Goal: Browse casually: Explore the website without a specific task or goal

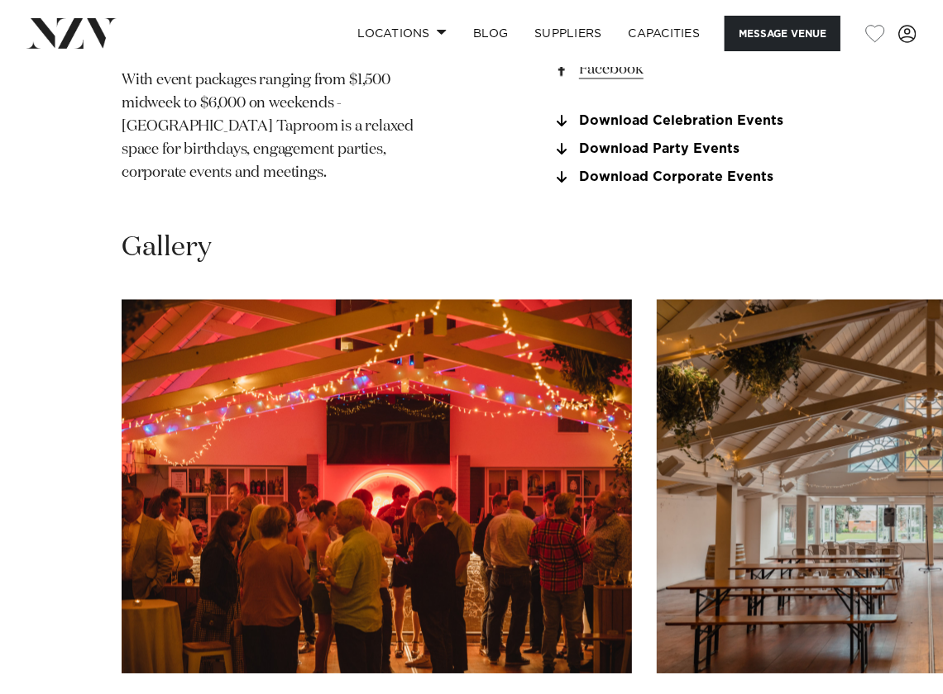
scroll to position [1571, 0]
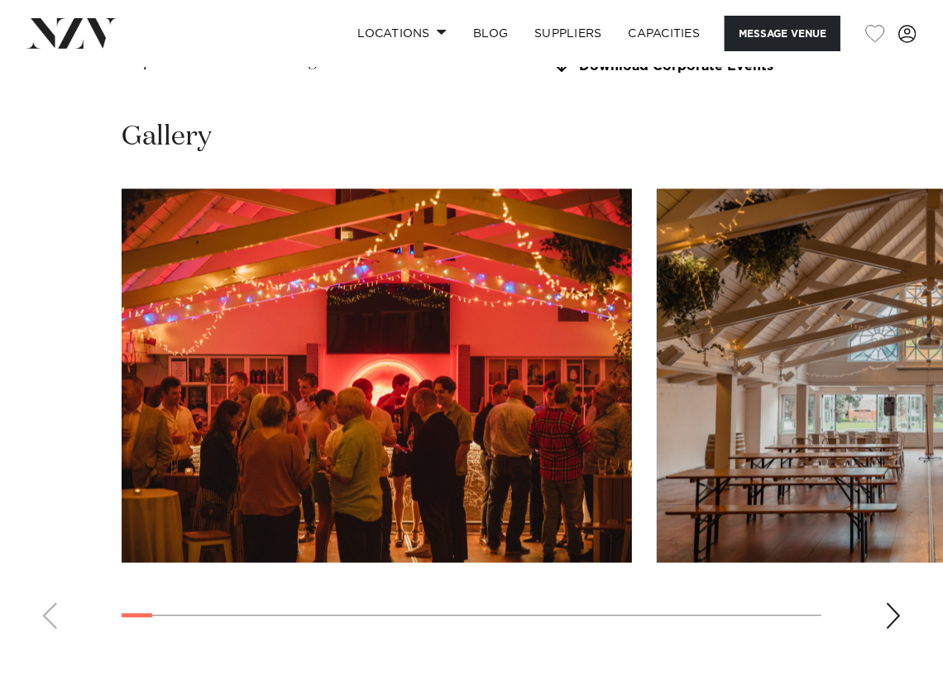
click at [896, 603] on div "Next slide" at bounding box center [893, 616] width 17 height 26
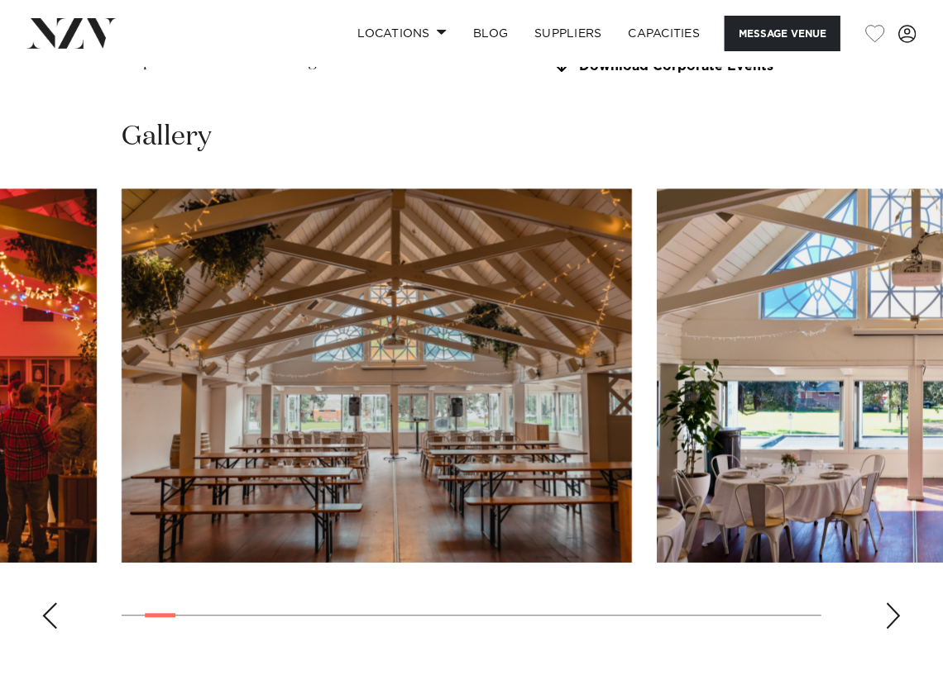
click at [895, 603] on div "Next slide" at bounding box center [893, 616] width 17 height 26
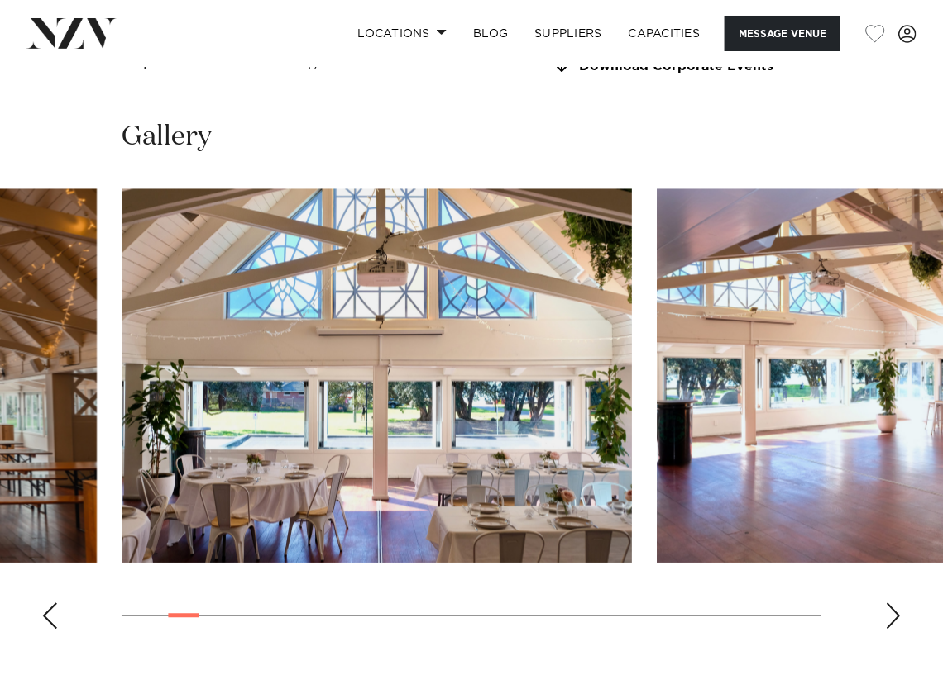
click at [895, 603] on div "Next slide" at bounding box center [893, 616] width 17 height 26
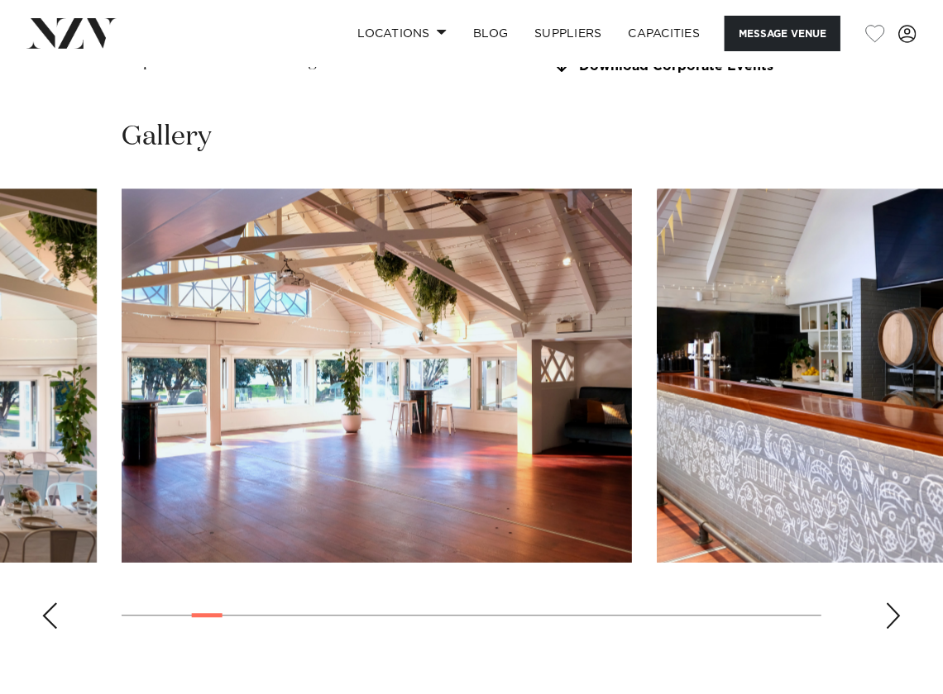
click at [895, 603] on div "Next slide" at bounding box center [893, 616] width 17 height 26
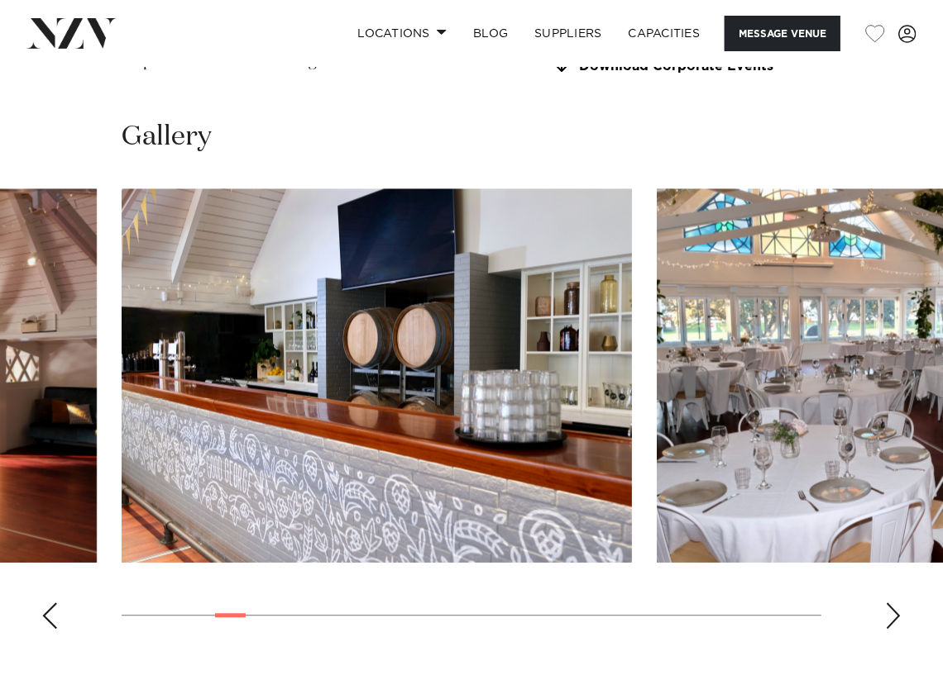
click at [895, 603] on div "Next slide" at bounding box center [893, 616] width 17 height 26
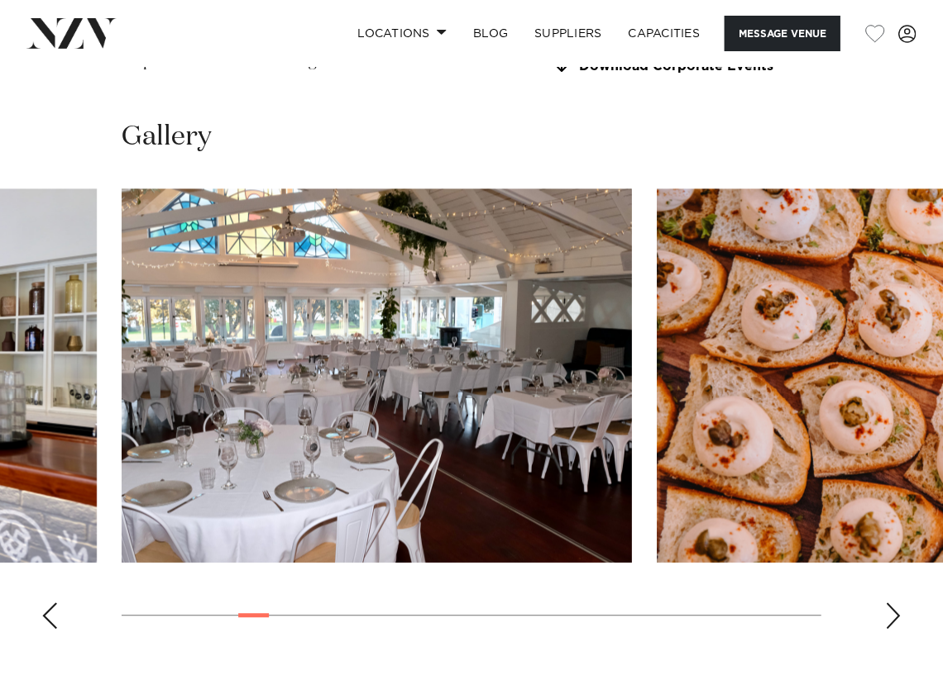
click at [899, 603] on div "Next slide" at bounding box center [893, 616] width 17 height 26
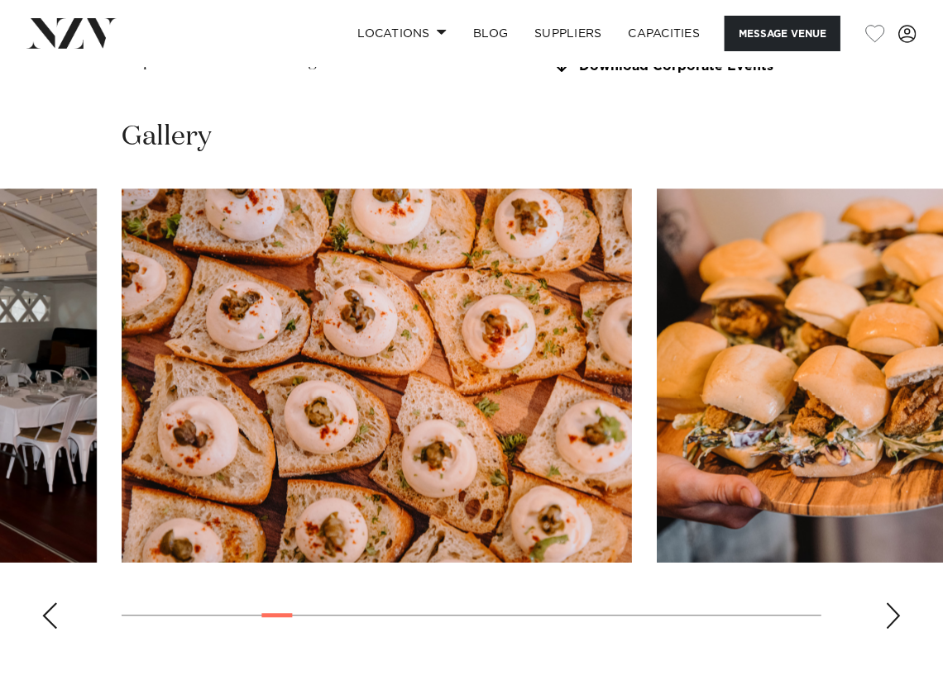
click at [899, 603] on div "Next slide" at bounding box center [893, 616] width 17 height 26
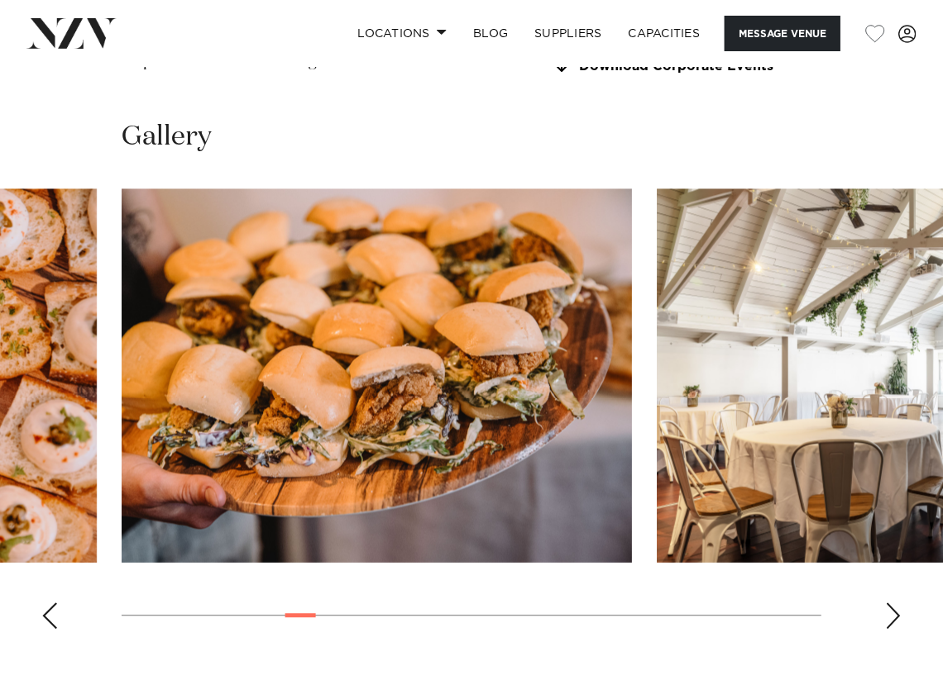
click at [899, 603] on div "Next slide" at bounding box center [893, 616] width 17 height 26
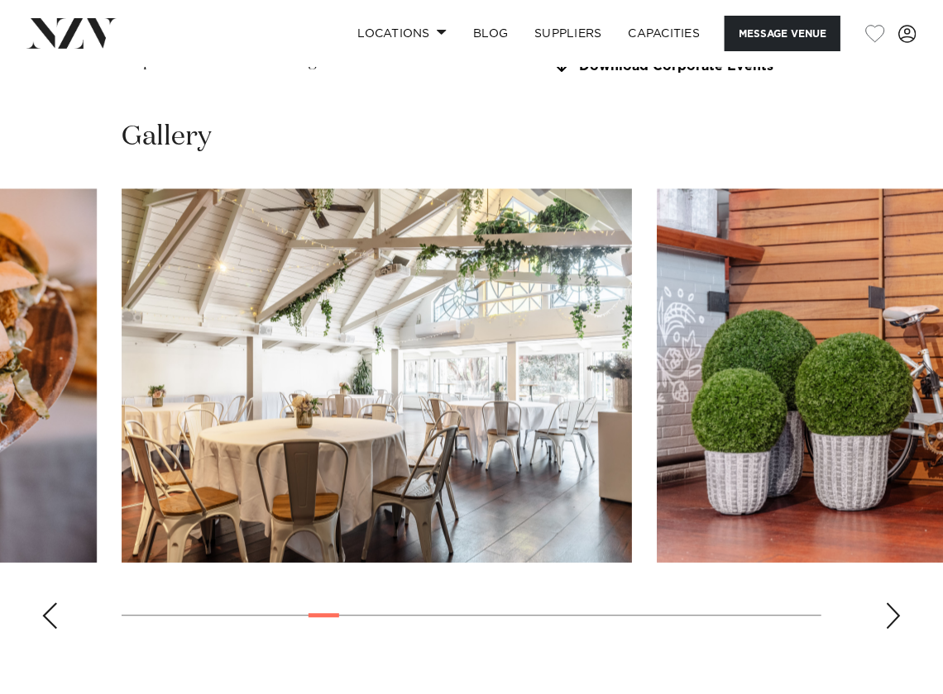
click at [895, 603] on div "Next slide" at bounding box center [893, 616] width 17 height 26
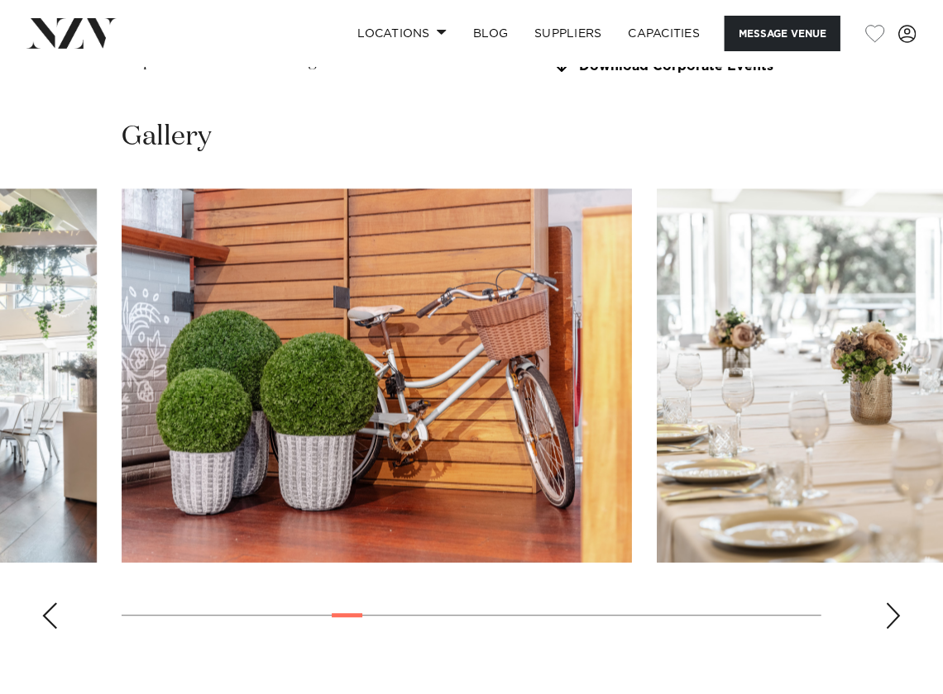
click at [895, 603] on div "Next slide" at bounding box center [893, 616] width 17 height 26
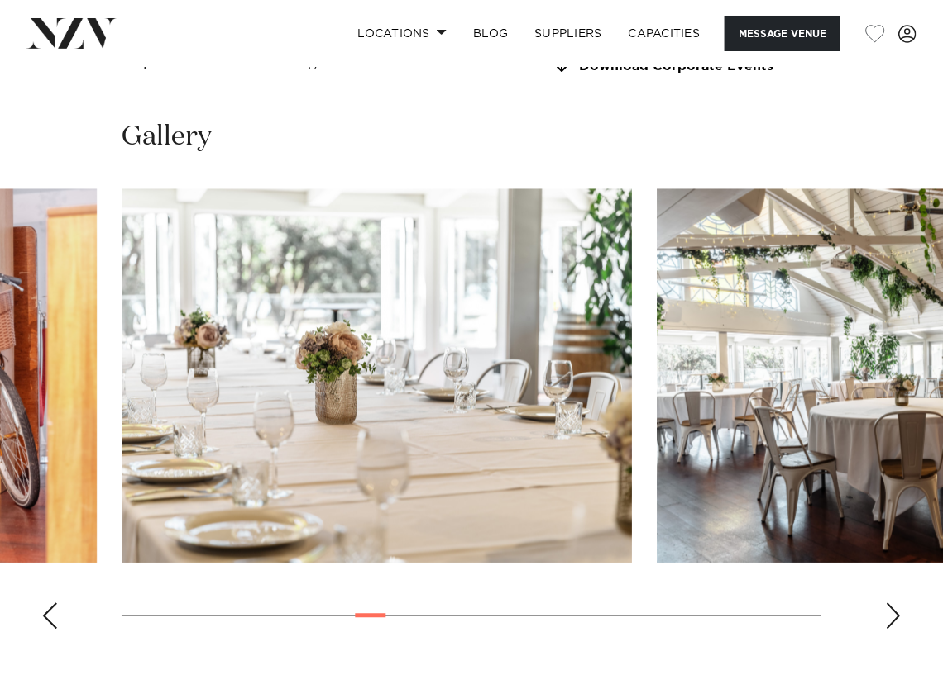
click at [895, 603] on div "Next slide" at bounding box center [893, 616] width 17 height 26
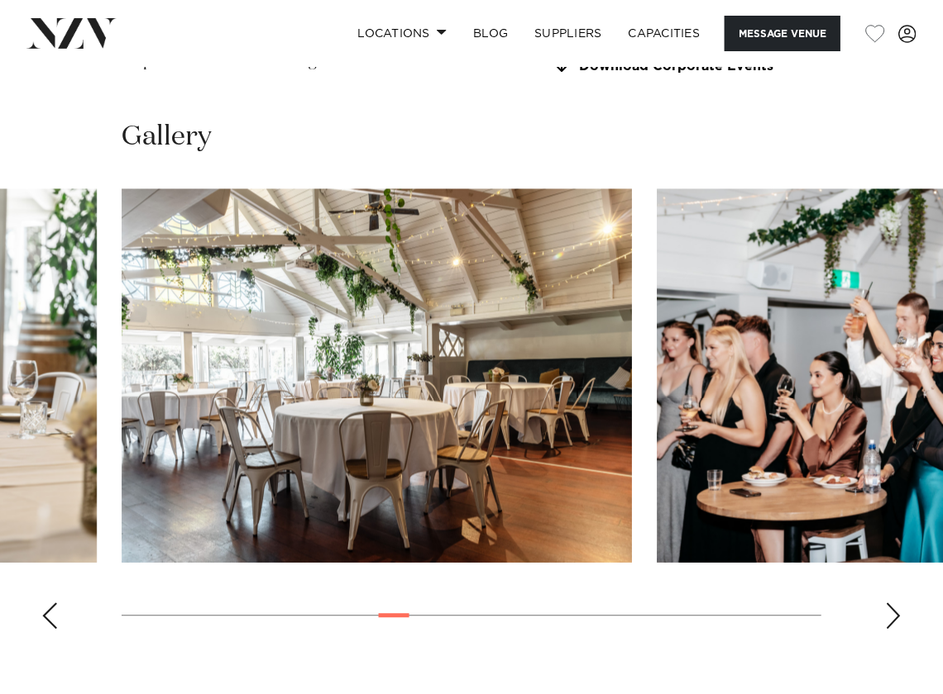
click at [894, 603] on div "Next slide" at bounding box center [893, 616] width 17 height 26
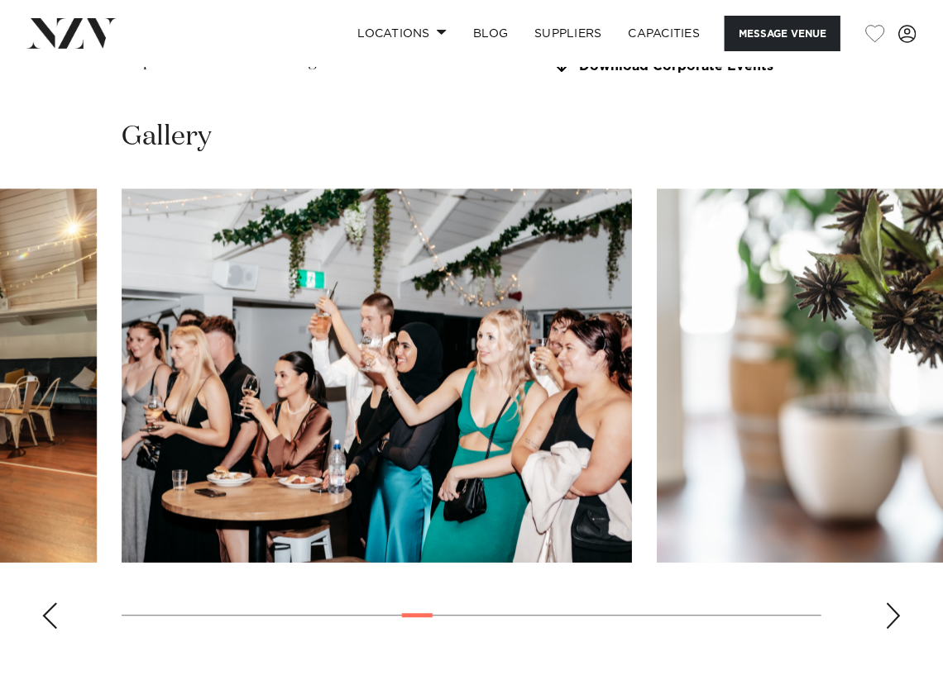
click at [894, 603] on div "Next slide" at bounding box center [893, 616] width 17 height 26
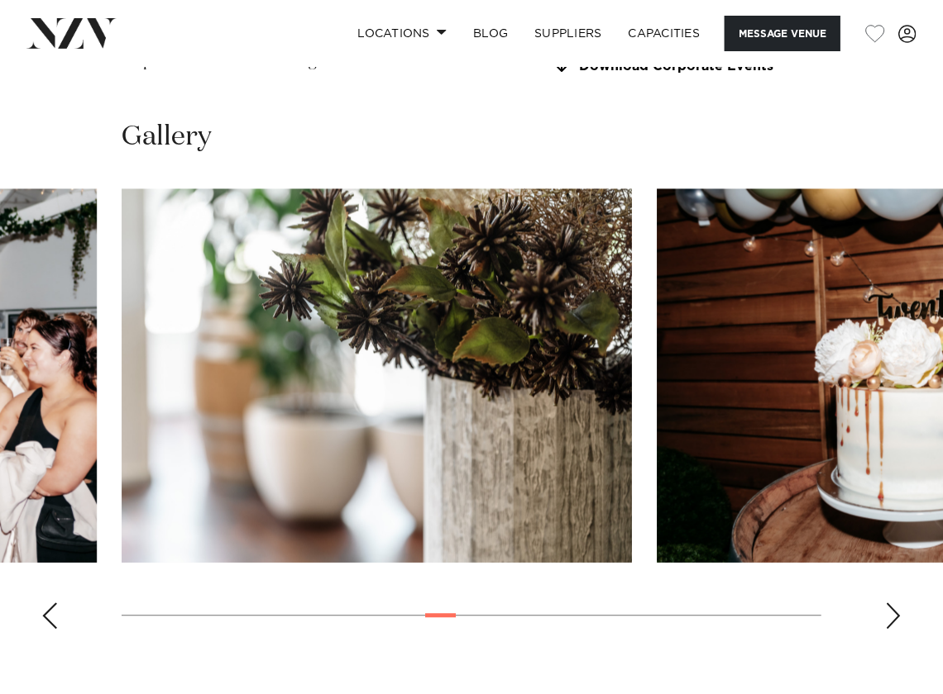
click at [894, 603] on div "Next slide" at bounding box center [893, 616] width 17 height 26
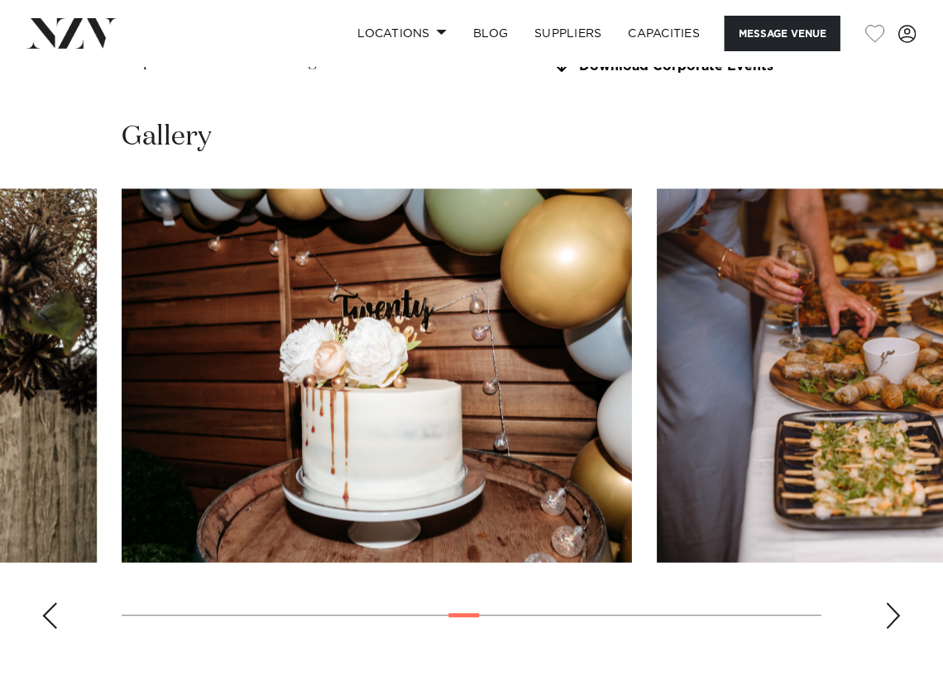
click at [894, 603] on div "Next slide" at bounding box center [893, 616] width 17 height 26
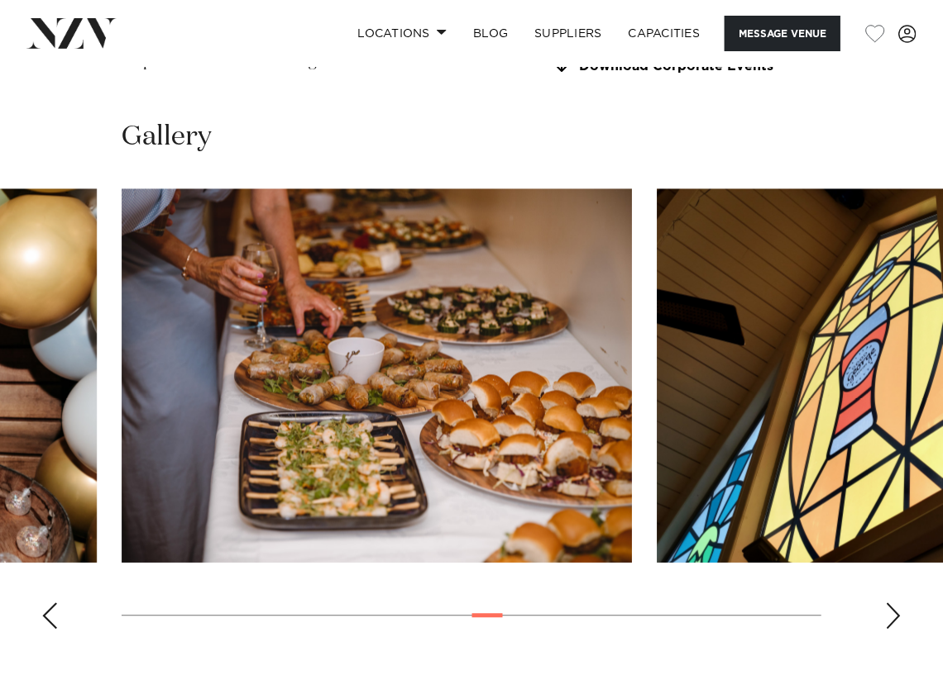
click at [894, 603] on div "Next slide" at bounding box center [893, 616] width 17 height 26
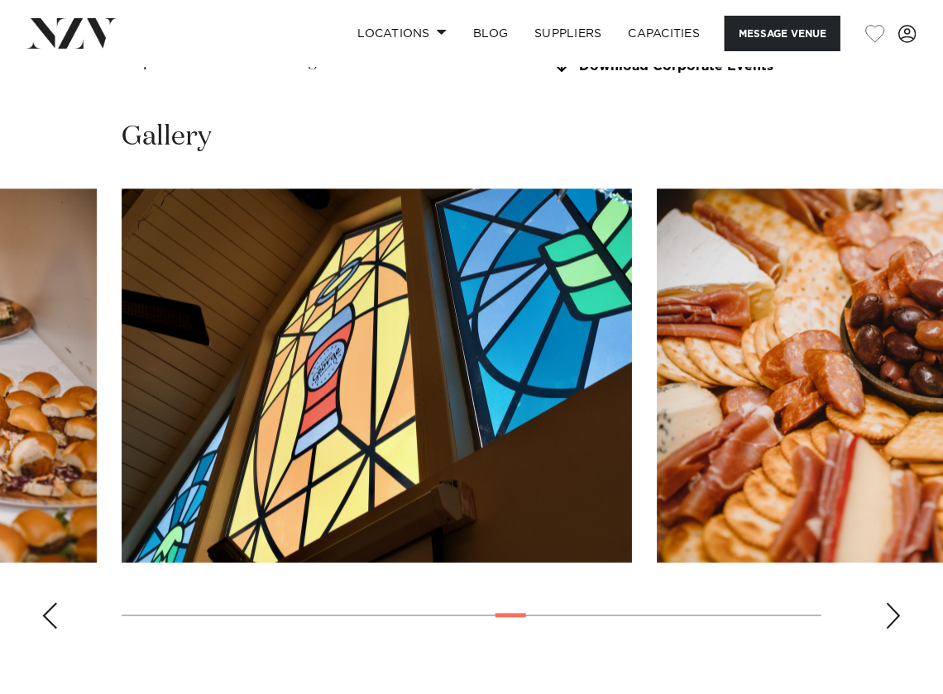
click at [894, 603] on div "Next slide" at bounding box center [893, 616] width 17 height 26
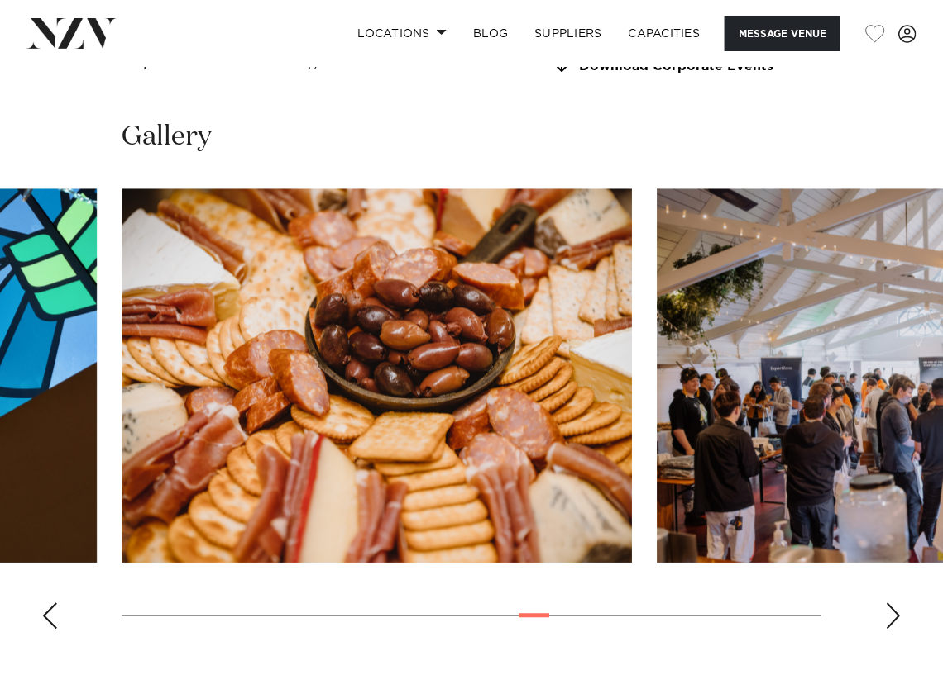
click at [894, 603] on div "Next slide" at bounding box center [893, 616] width 17 height 26
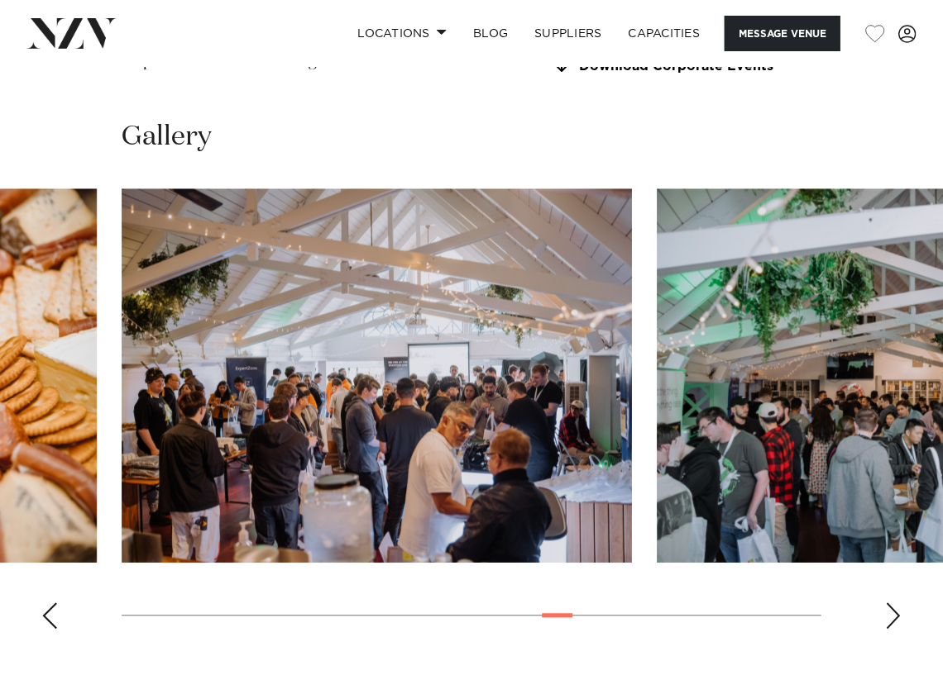
click at [894, 603] on div "Next slide" at bounding box center [893, 616] width 17 height 26
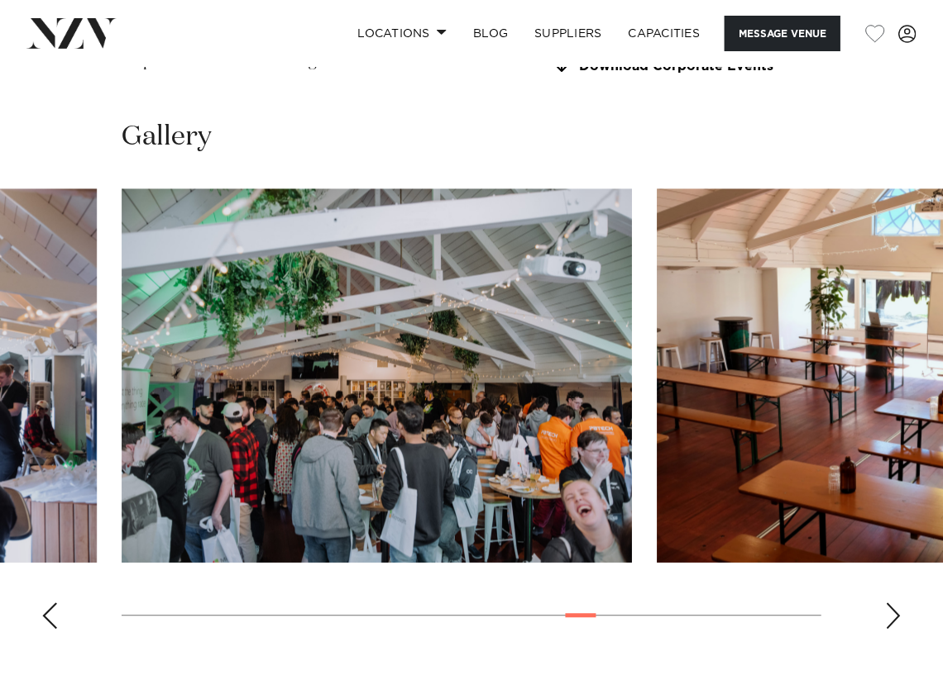
click at [894, 603] on div "Next slide" at bounding box center [893, 616] width 17 height 26
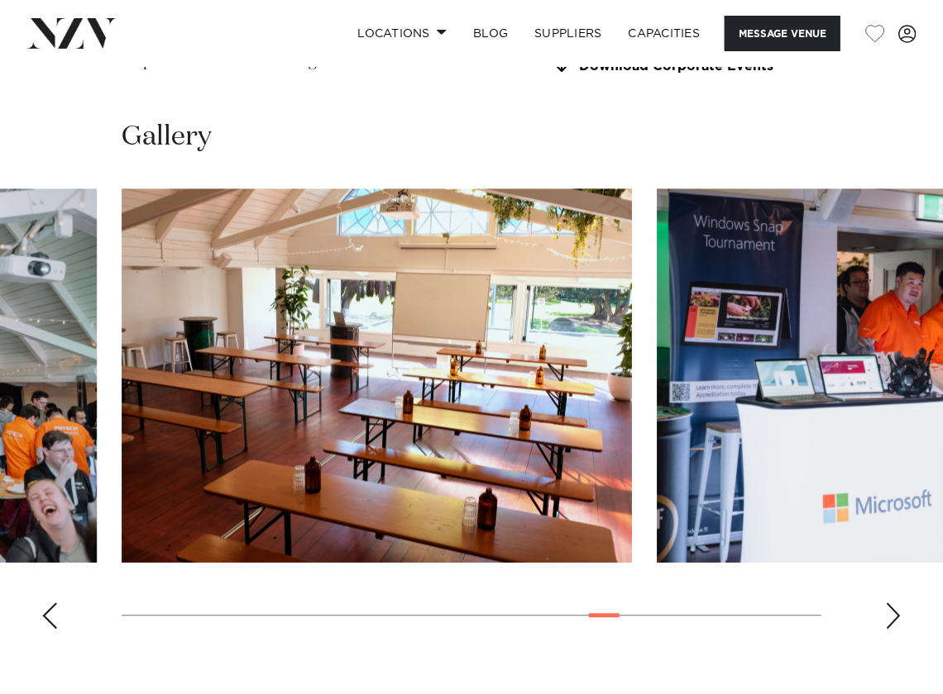
click at [894, 603] on div "Next slide" at bounding box center [893, 616] width 17 height 26
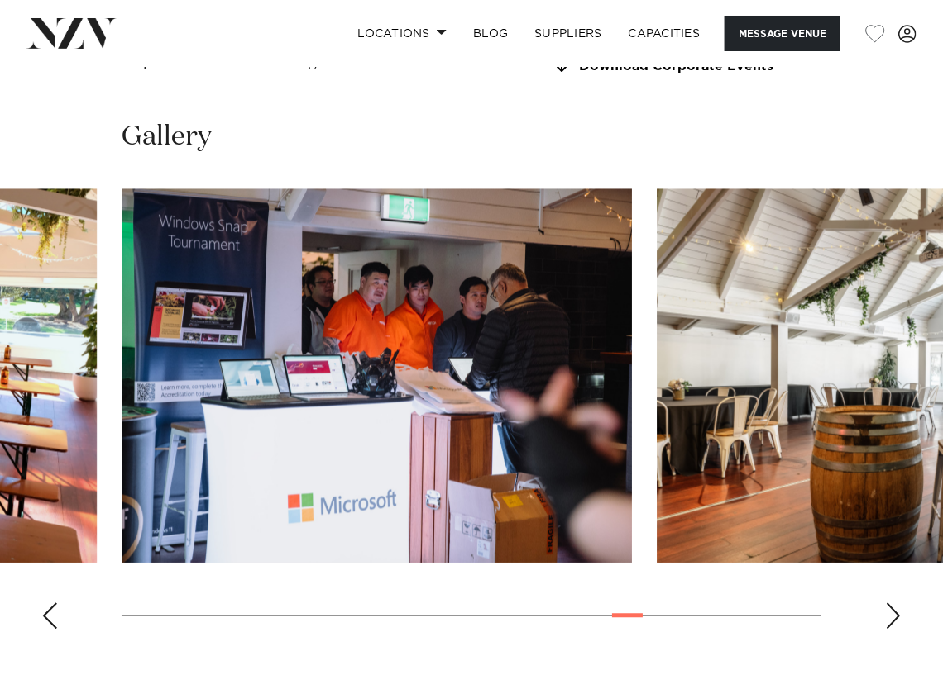
click at [894, 603] on div "Next slide" at bounding box center [893, 616] width 17 height 26
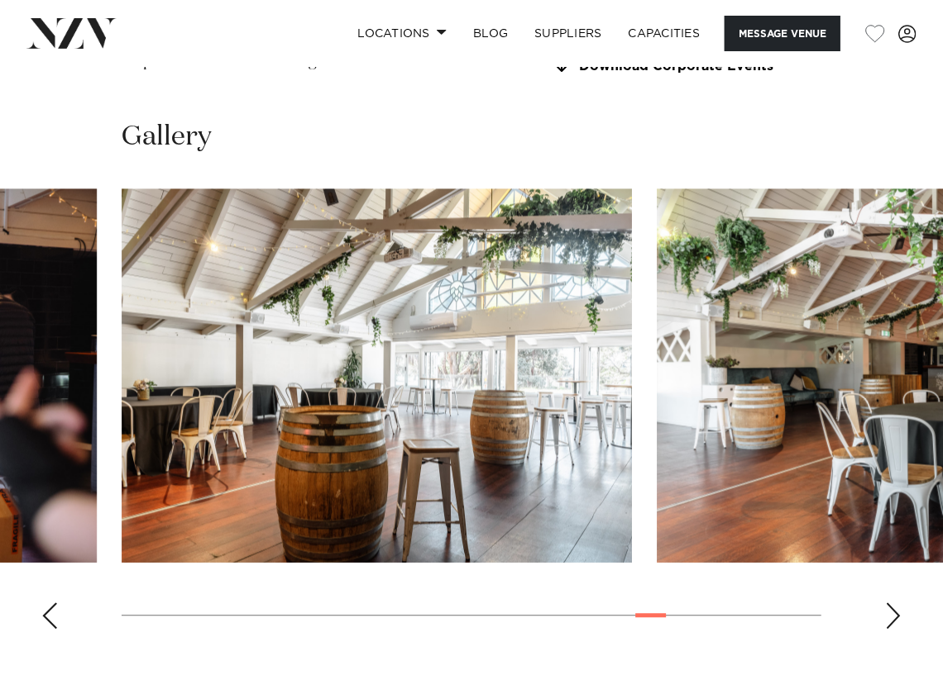
click at [894, 603] on div "Next slide" at bounding box center [893, 616] width 17 height 26
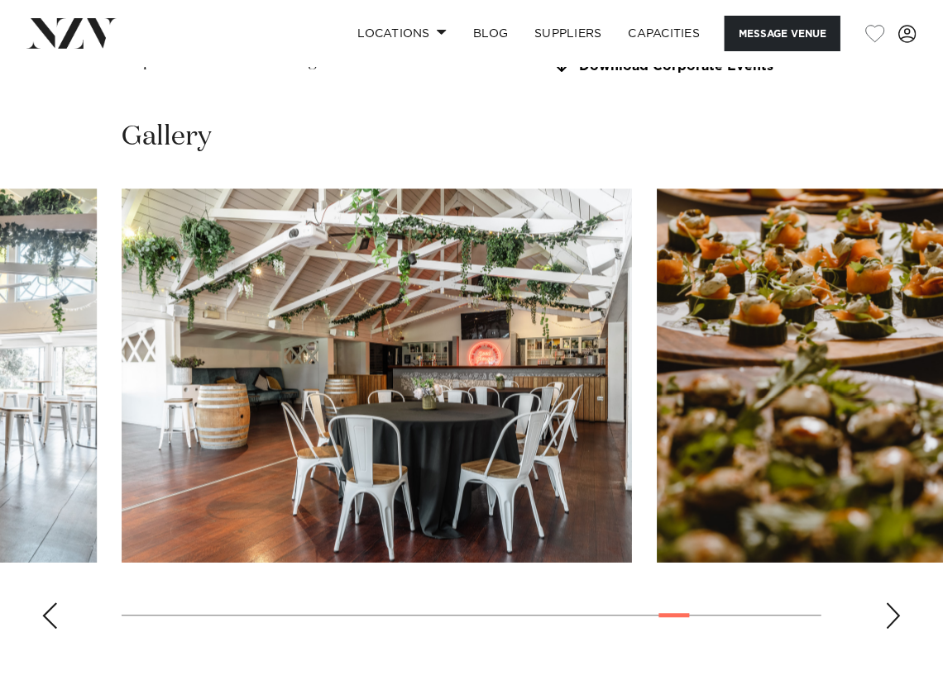
click at [894, 603] on div "Next slide" at bounding box center [893, 616] width 17 height 26
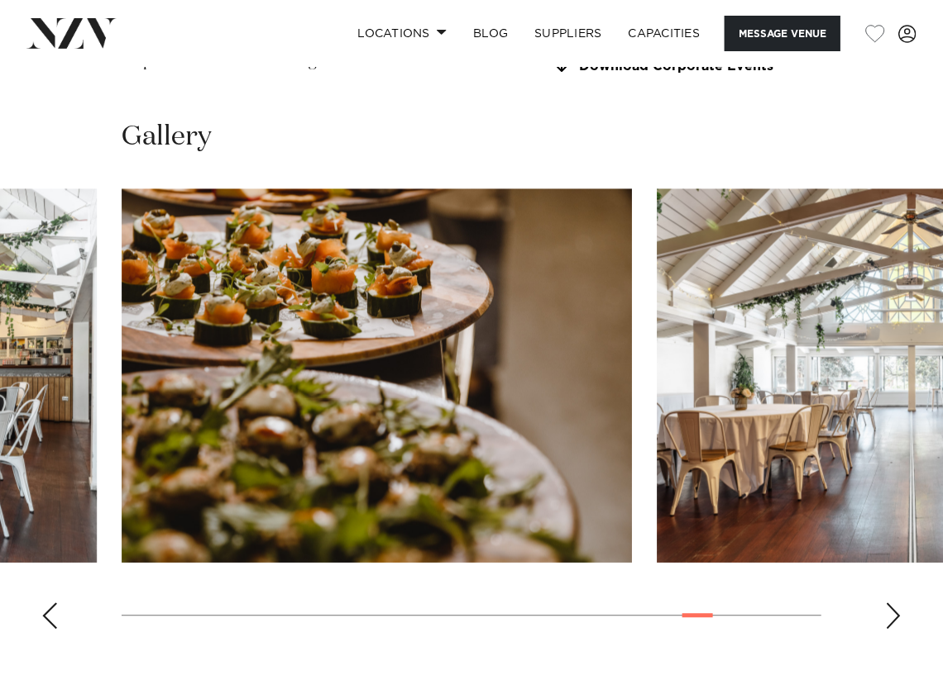
click at [894, 603] on div "Next slide" at bounding box center [893, 616] width 17 height 26
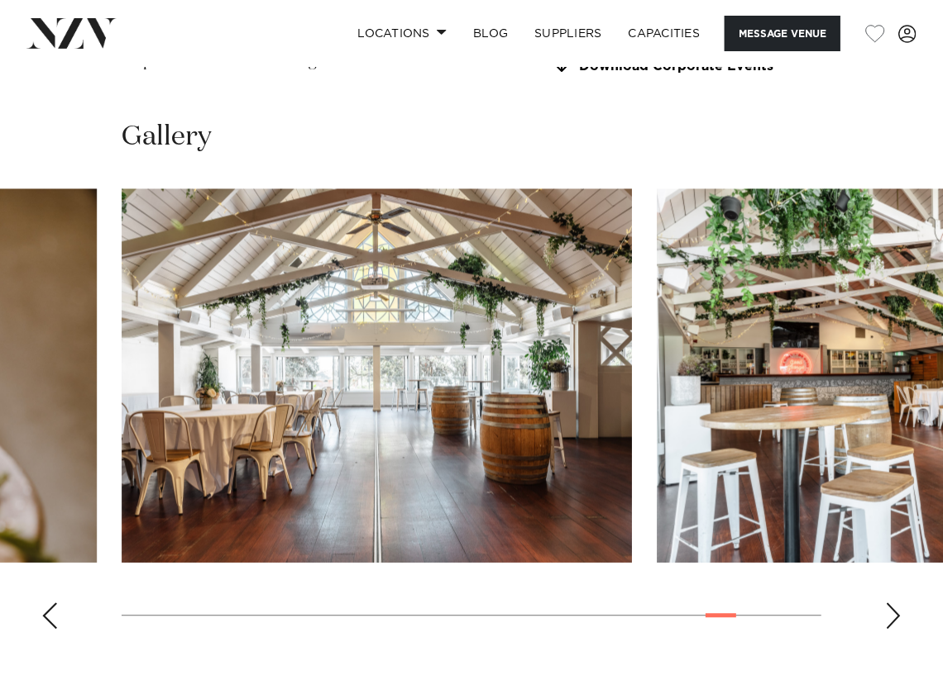
click at [894, 603] on div "Next slide" at bounding box center [893, 616] width 17 height 26
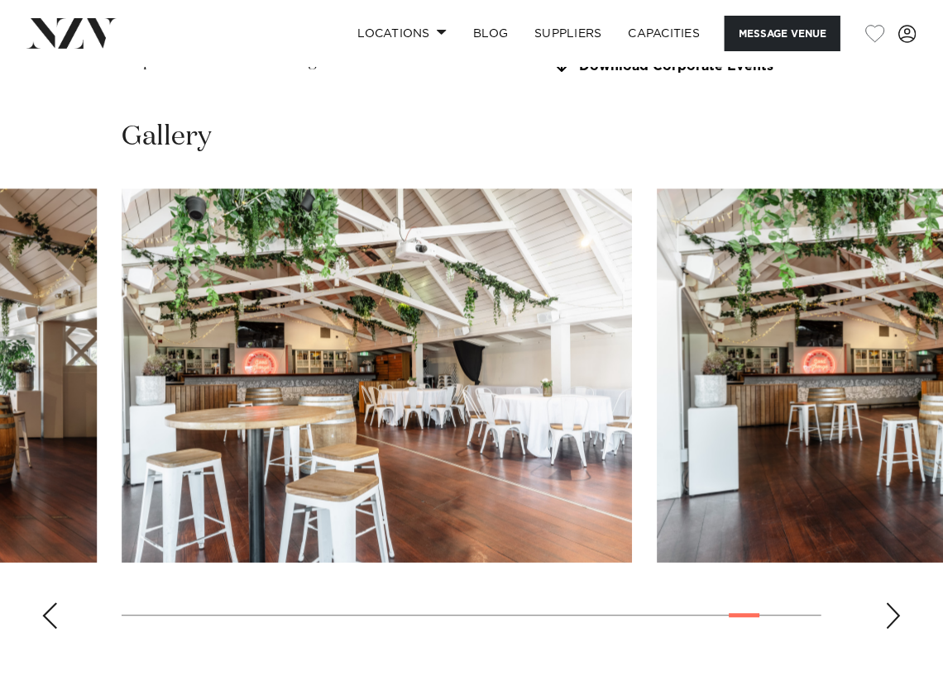
click at [894, 603] on div "Next slide" at bounding box center [893, 616] width 17 height 26
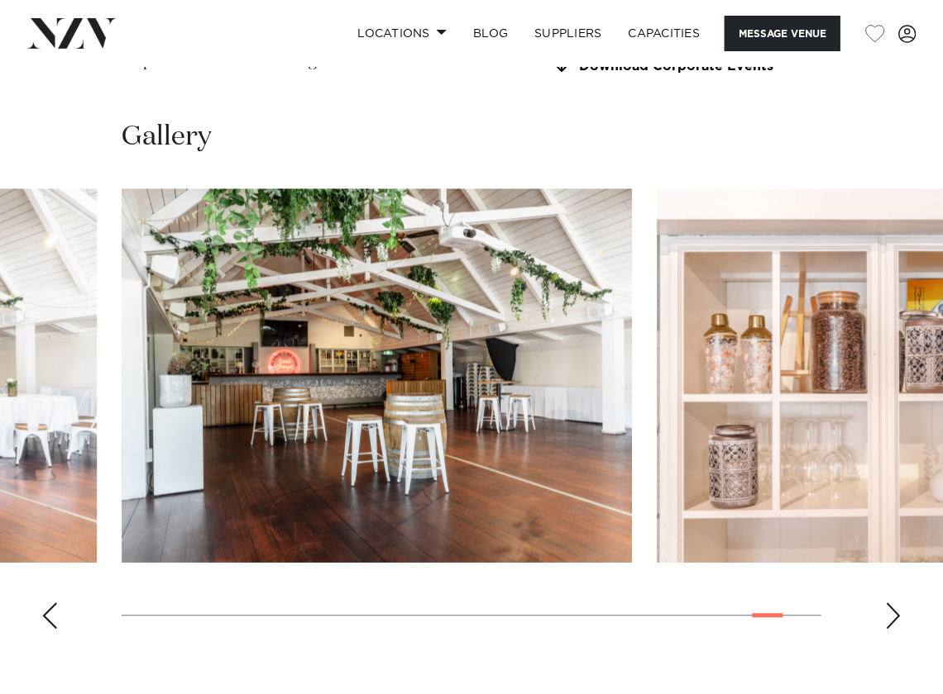
click at [894, 603] on div "Next slide" at bounding box center [893, 616] width 17 height 26
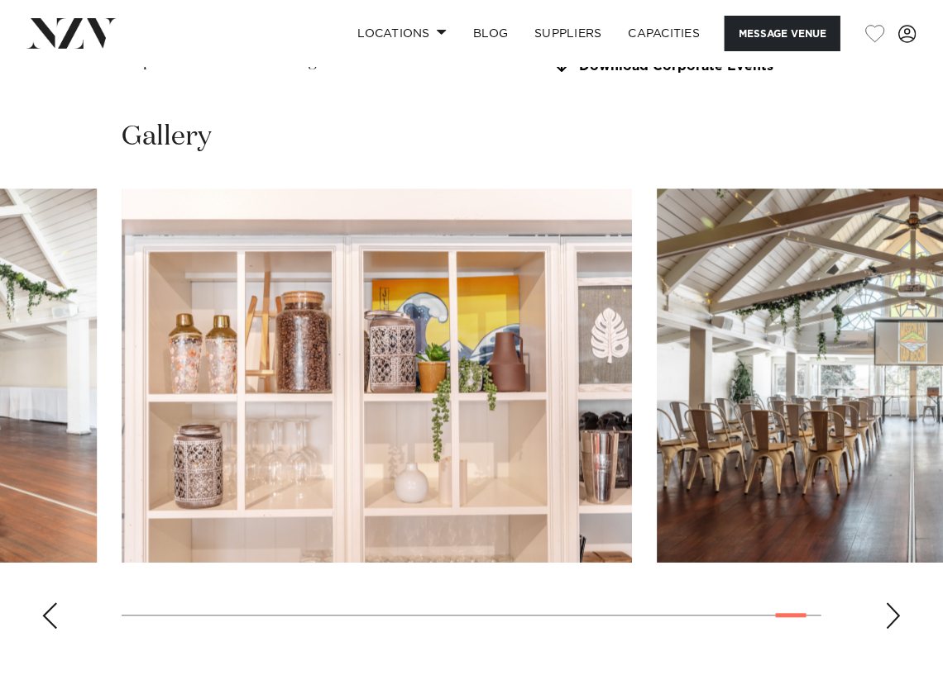
click at [894, 603] on div "Next slide" at bounding box center [893, 616] width 17 height 26
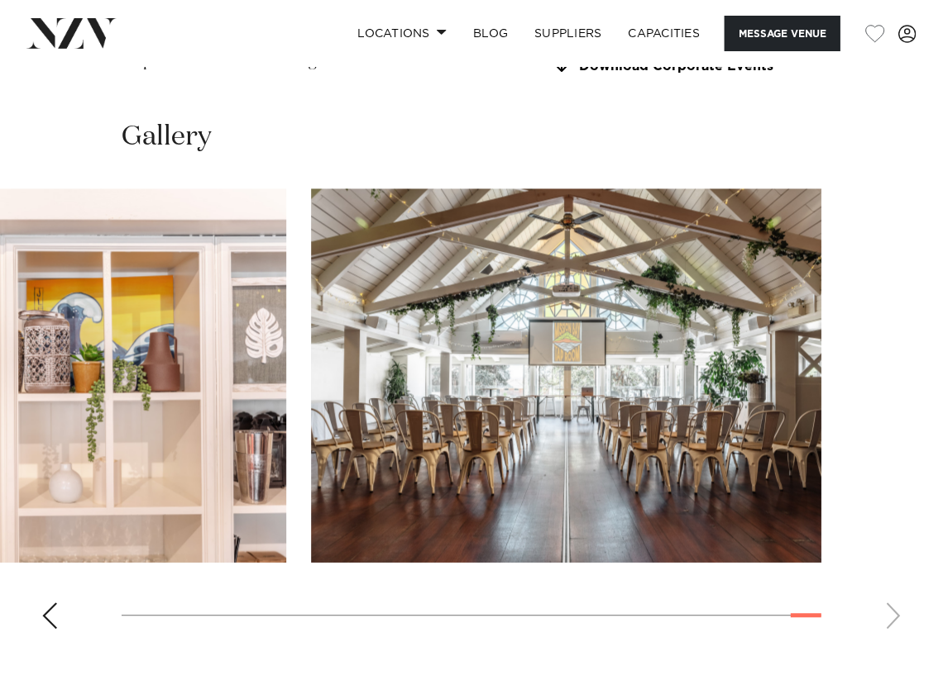
click at [895, 571] on swiper-container at bounding box center [471, 416] width 943 height 454
